Goal: Check status: Check status

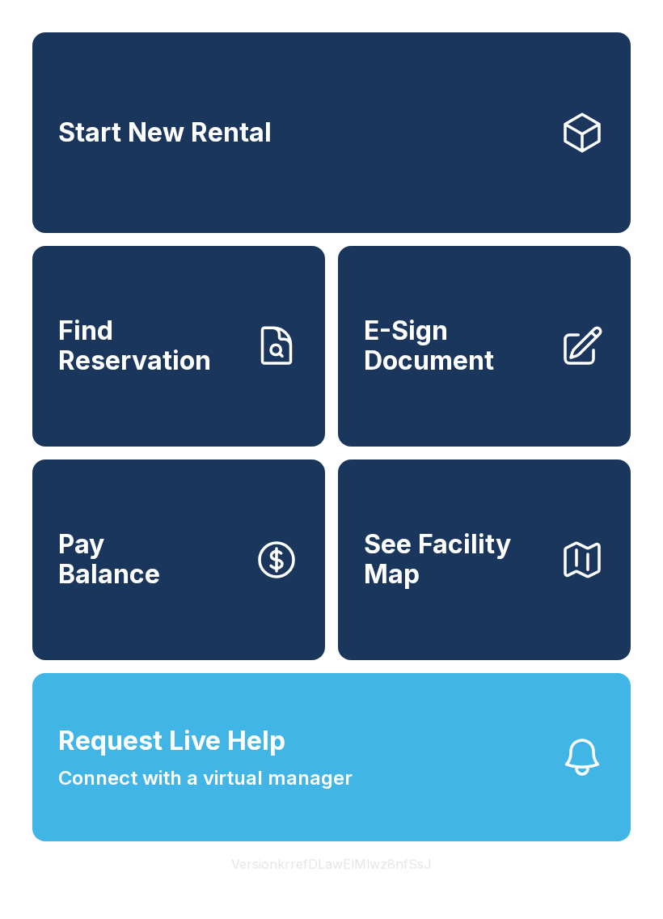
click at [225, 367] on span "Find Reservation" at bounding box center [149, 345] width 183 height 59
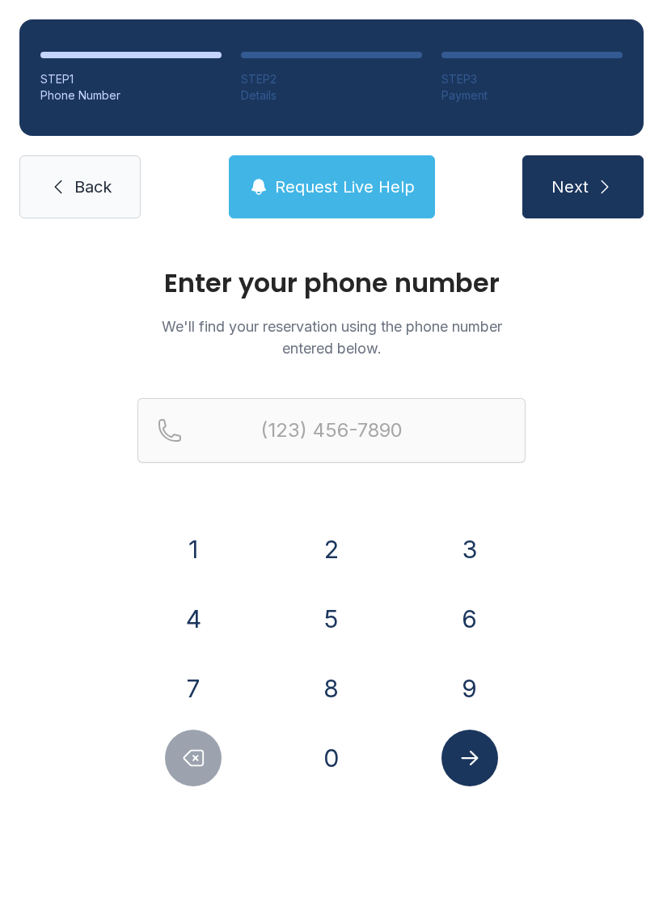
click at [198, 625] on button "4" at bounding box center [193, 619] width 57 height 57
click at [319, 761] on button "0" at bounding box center [331, 758] width 57 height 57
click at [191, 657] on div "1 2 3 4 5 6 7 8 9 0" at bounding box center [332, 653] width 388 height 265
click at [196, 694] on button "7" at bounding box center [193, 688] width 57 height 57
click at [193, 621] on button "4" at bounding box center [193, 619] width 57 height 57
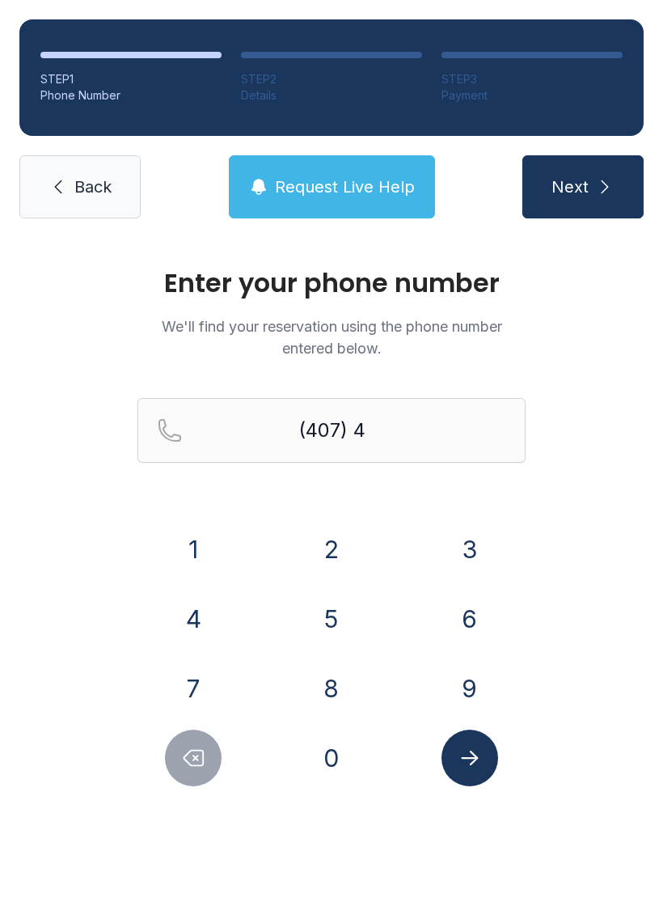
click at [328, 776] on button "0" at bounding box center [331, 758] width 57 height 57
click at [196, 530] on button "1" at bounding box center [193, 549] width 57 height 57
click at [210, 624] on button "4" at bounding box center [193, 619] width 57 height 57
click at [312, 761] on button "0" at bounding box center [331, 758] width 57 height 57
click at [206, 680] on button "7" at bounding box center [193, 688] width 57 height 57
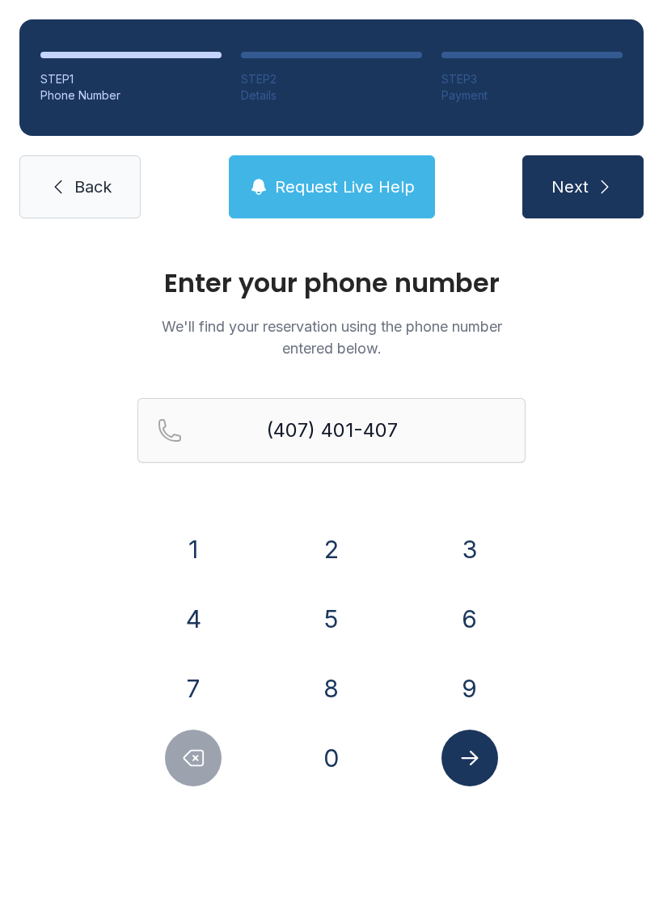
click at [310, 682] on button "8" at bounding box center [331, 688] width 57 height 57
type input "[PHONE_NUMBER]"
click at [488, 759] on button "Submit lookup form" at bounding box center [470, 758] width 57 height 57
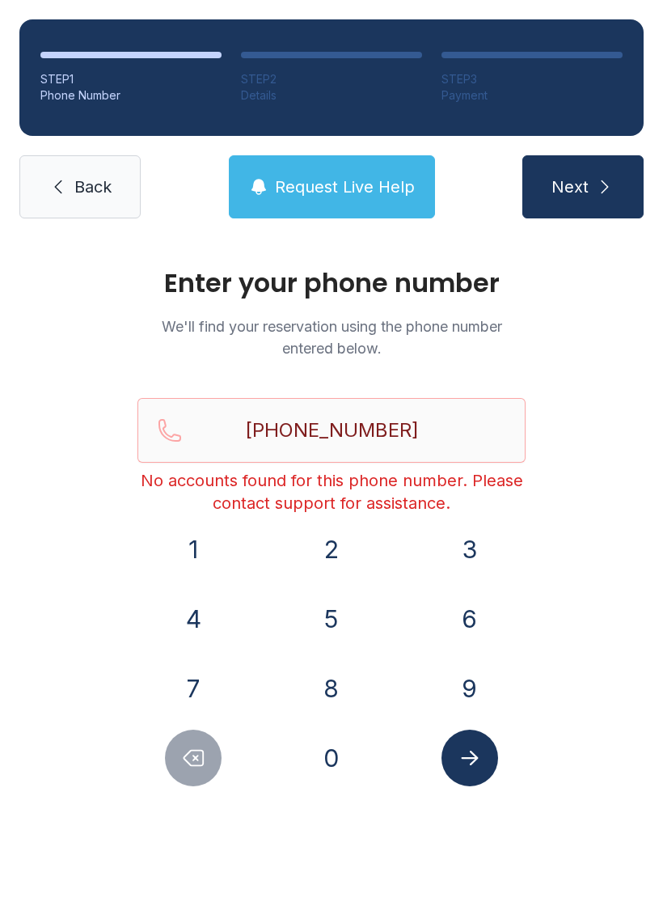
click at [351, 179] on span "Request Live Help" at bounding box center [345, 187] width 140 height 23
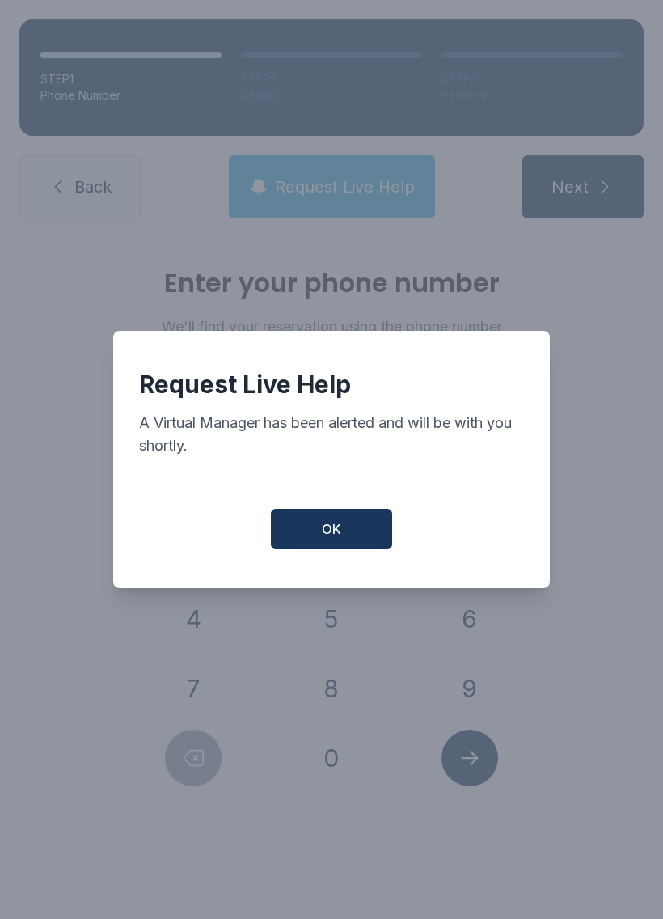
click at [362, 540] on button "OK" at bounding box center [331, 529] width 121 height 40
